Goal: Navigation & Orientation: Find specific page/section

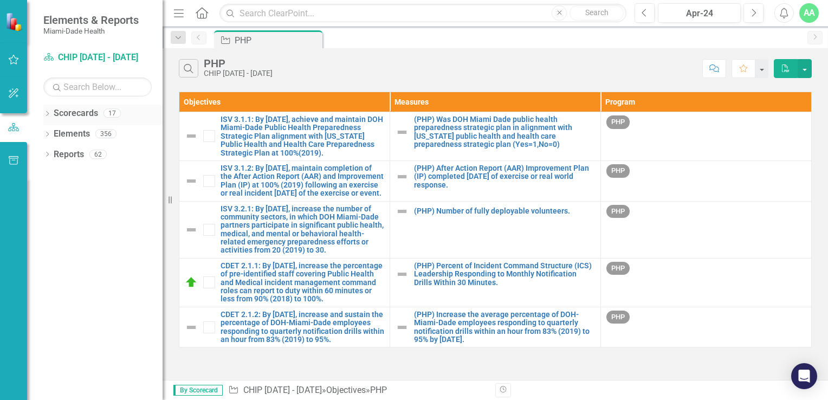
click at [49, 112] on icon "Dropdown" at bounding box center [47, 115] width 8 height 6
click at [54, 133] on icon "Dropdown" at bounding box center [53, 133] width 8 height 6
click at [65, 151] on icon "Dropdown" at bounding box center [64, 154] width 8 height 6
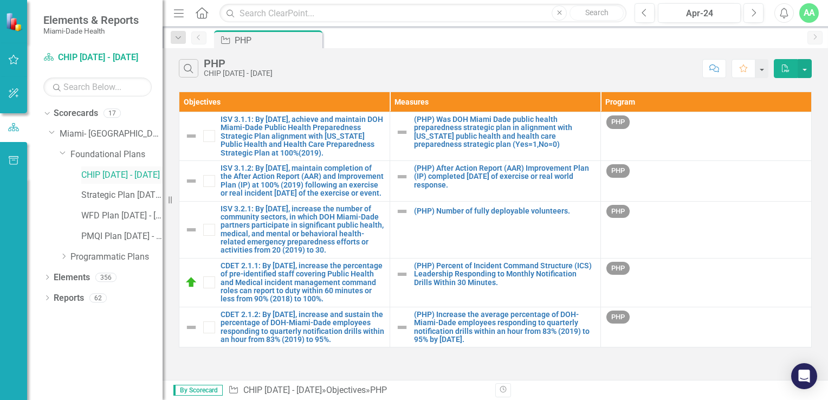
click at [110, 173] on link "CHIP [DATE] - [DATE]" at bounding box center [121, 175] width 81 height 12
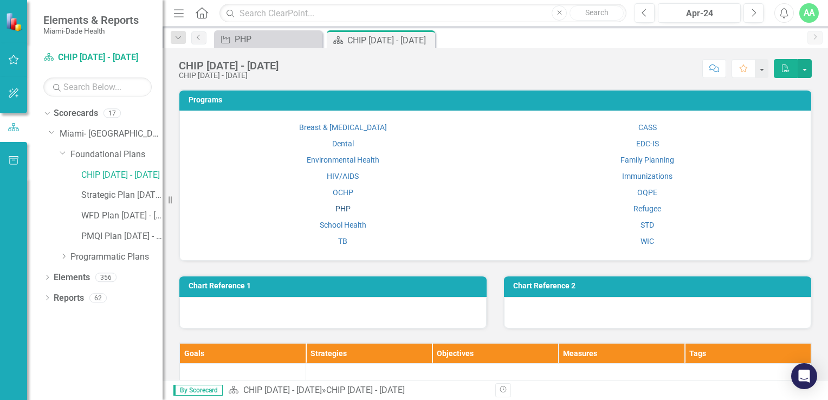
click at [337, 206] on link "PHP" at bounding box center [342, 208] width 15 height 9
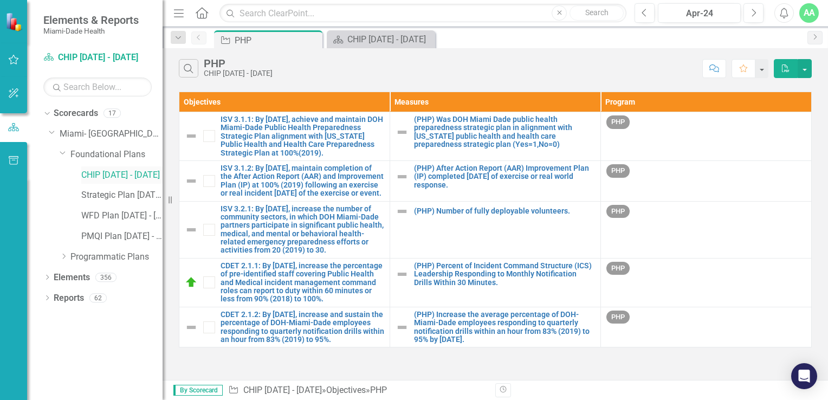
drag, startPoint x: 95, startPoint y: 170, endPoint x: 97, endPoint y: 179, distance: 8.9
click at [95, 170] on link "CHIP [DATE] - [DATE]" at bounding box center [121, 175] width 81 height 12
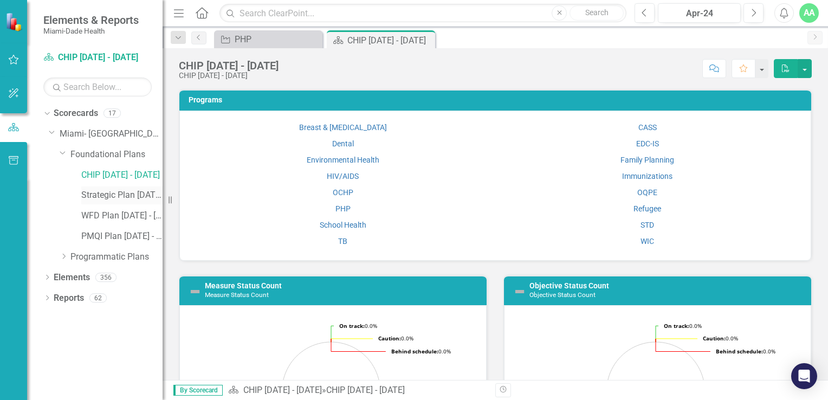
click at [96, 196] on link "Strategic Plan [DATE] - [DATE]" at bounding box center [121, 195] width 81 height 12
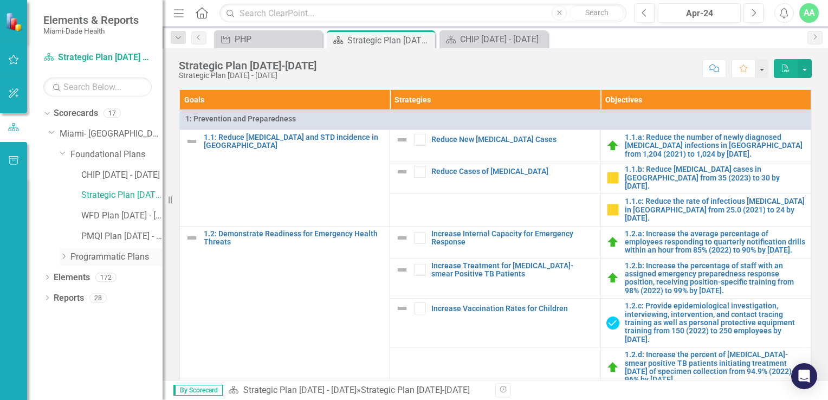
click at [64, 256] on icon "Dropdown" at bounding box center [64, 256] width 8 height 6
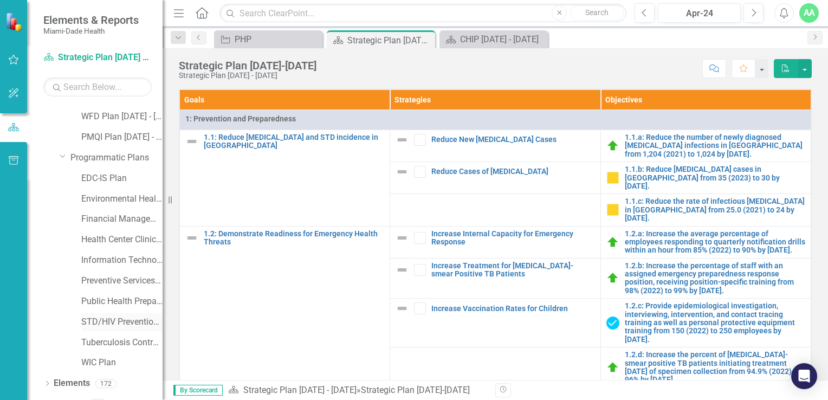
scroll to position [114, 0]
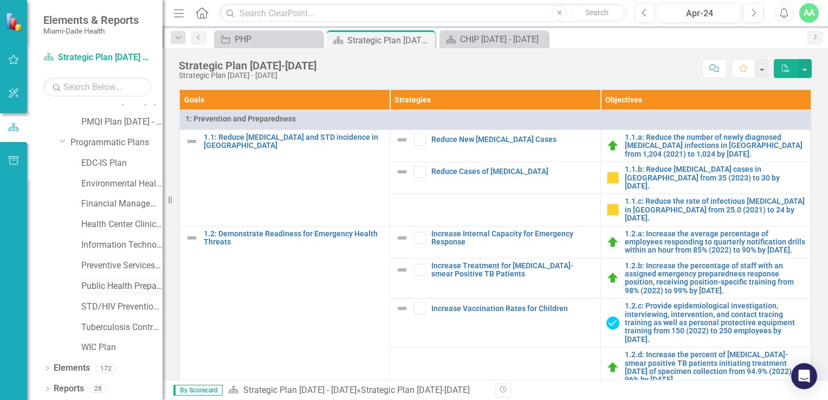
click at [84, 283] on link "Public Health Preparedness Plan" at bounding box center [121, 286] width 81 height 12
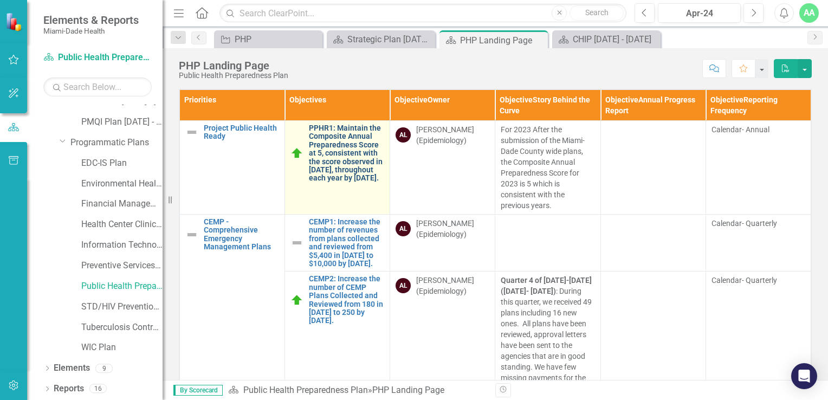
click at [341, 148] on link "PPHR1: Maintain the Composite Annual Preparedness Score at 5, consistent with t…" at bounding box center [346, 153] width 75 height 58
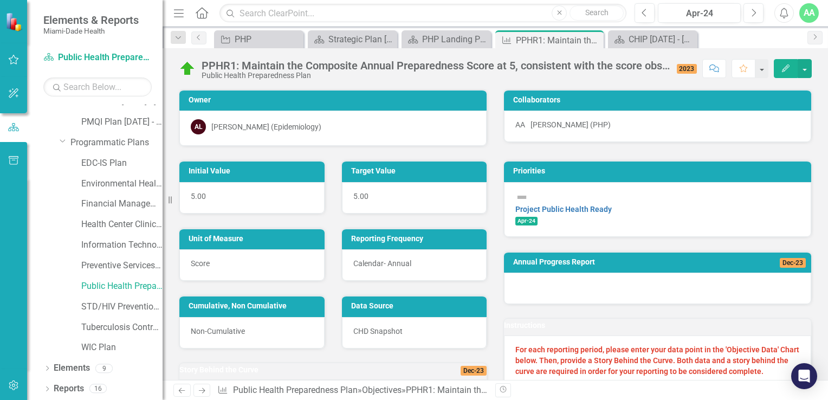
click at [785, 68] on icon "Edit" at bounding box center [785, 68] width 10 height 8
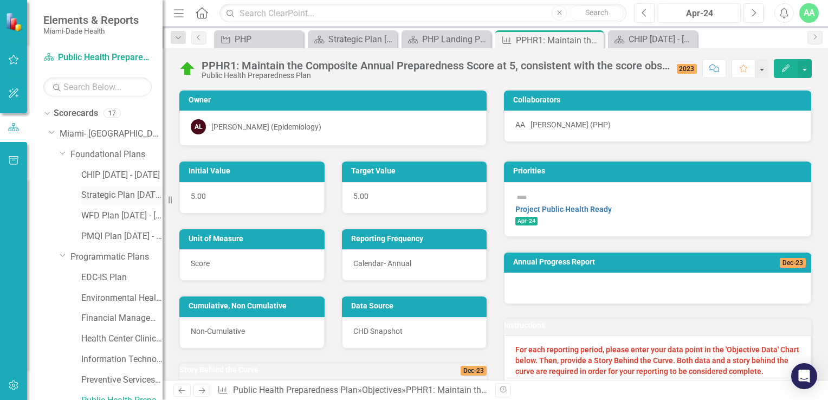
drag, startPoint x: 102, startPoint y: 194, endPoint x: 99, endPoint y: 198, distance: 5.8
click at [102, 194] on link "Strategic Plan [DATE] - [DATE]" at bounding box center [121, 195] width 81 height 12
